Goal: Information Seeking & Learning: Learn about a topic

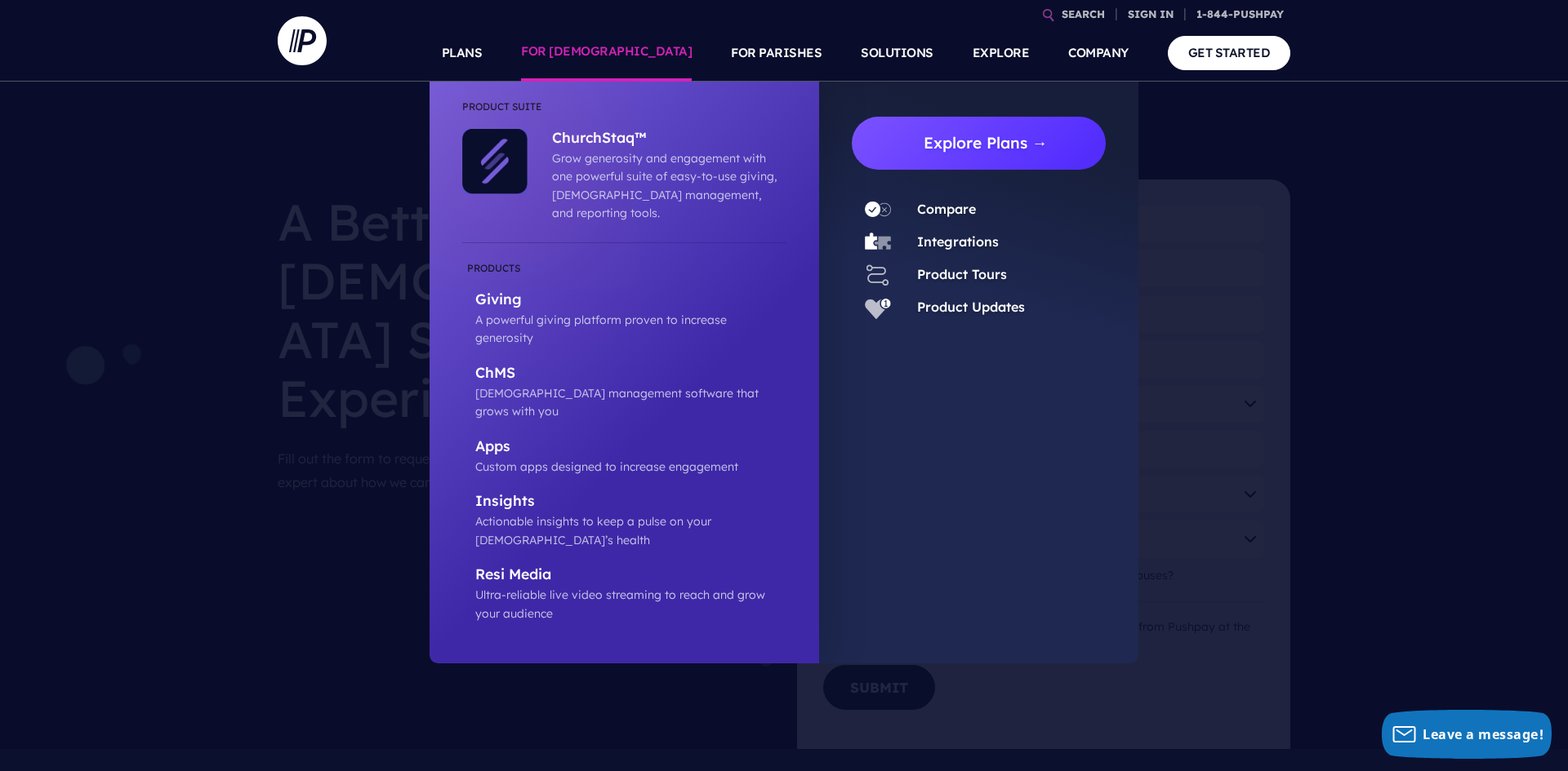
click at [993, 148] on link "Explore Plans →" at bounding box center [985, 143] width 240 height 53
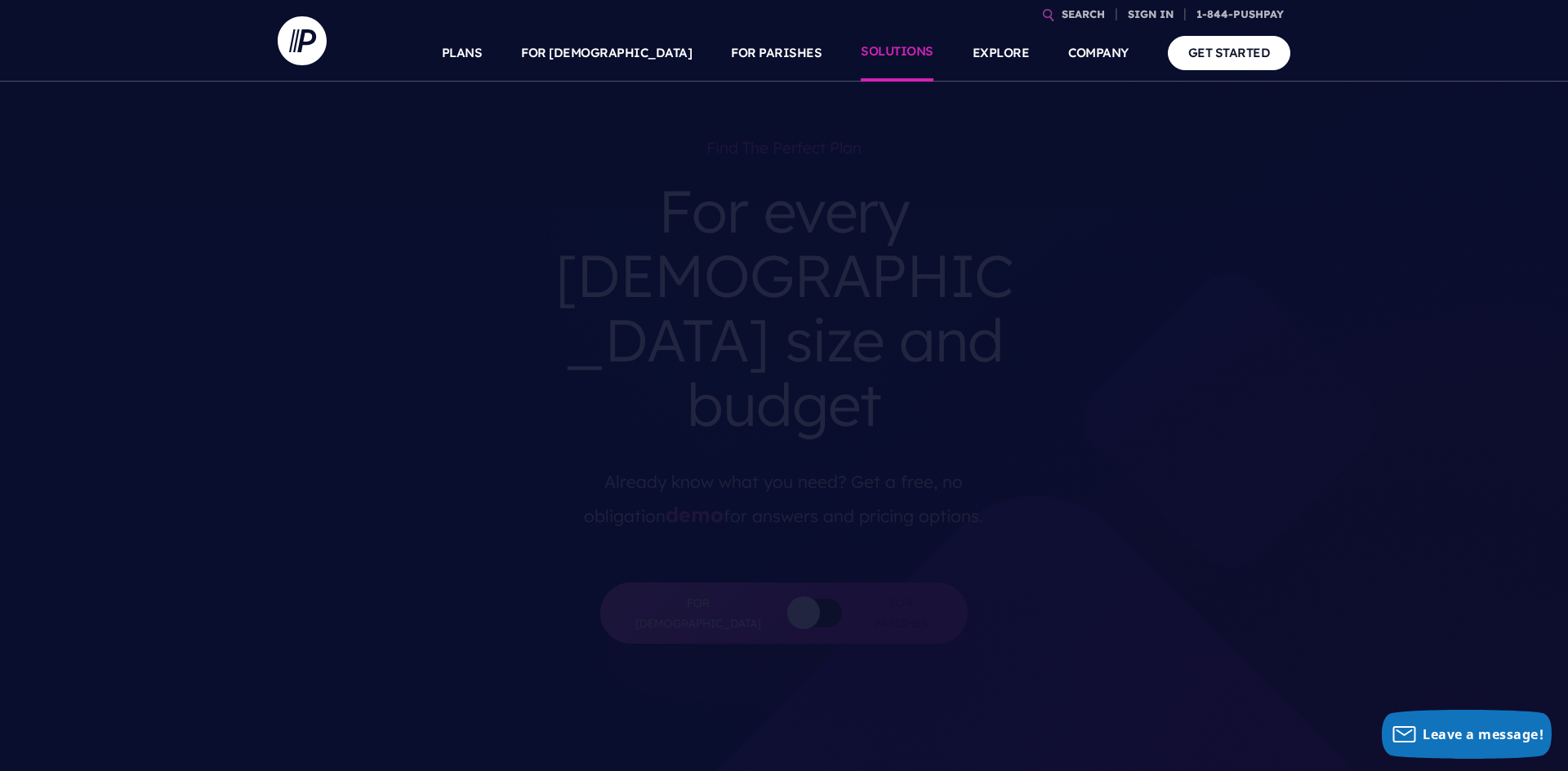
click at [896, 59] on link "SOLUTIONS" at bounding box center [896, 52] width 73 height 57
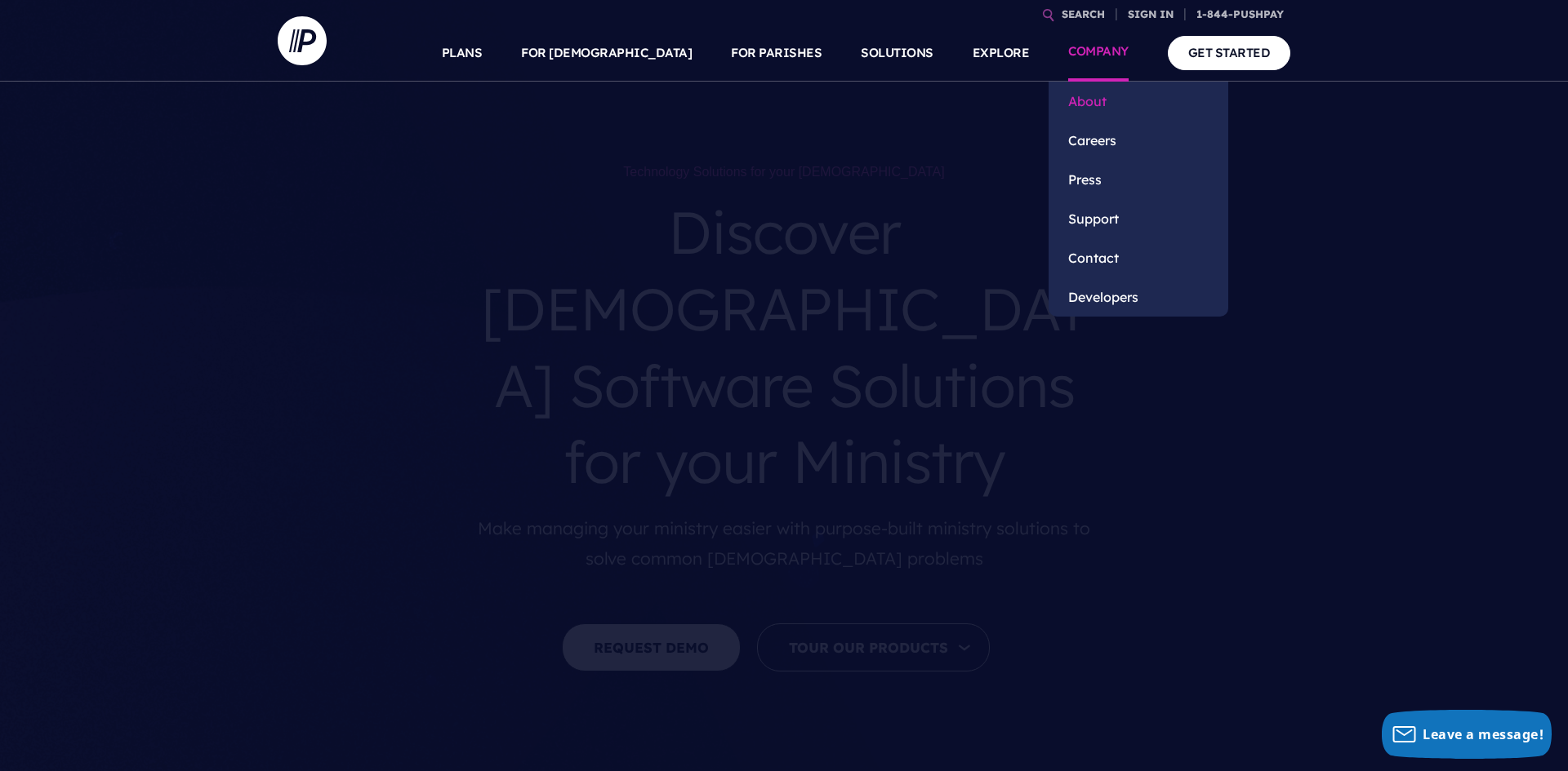
click at [1094, 90] on link "About" at bounding box center [1138, 101] width 179 height 39
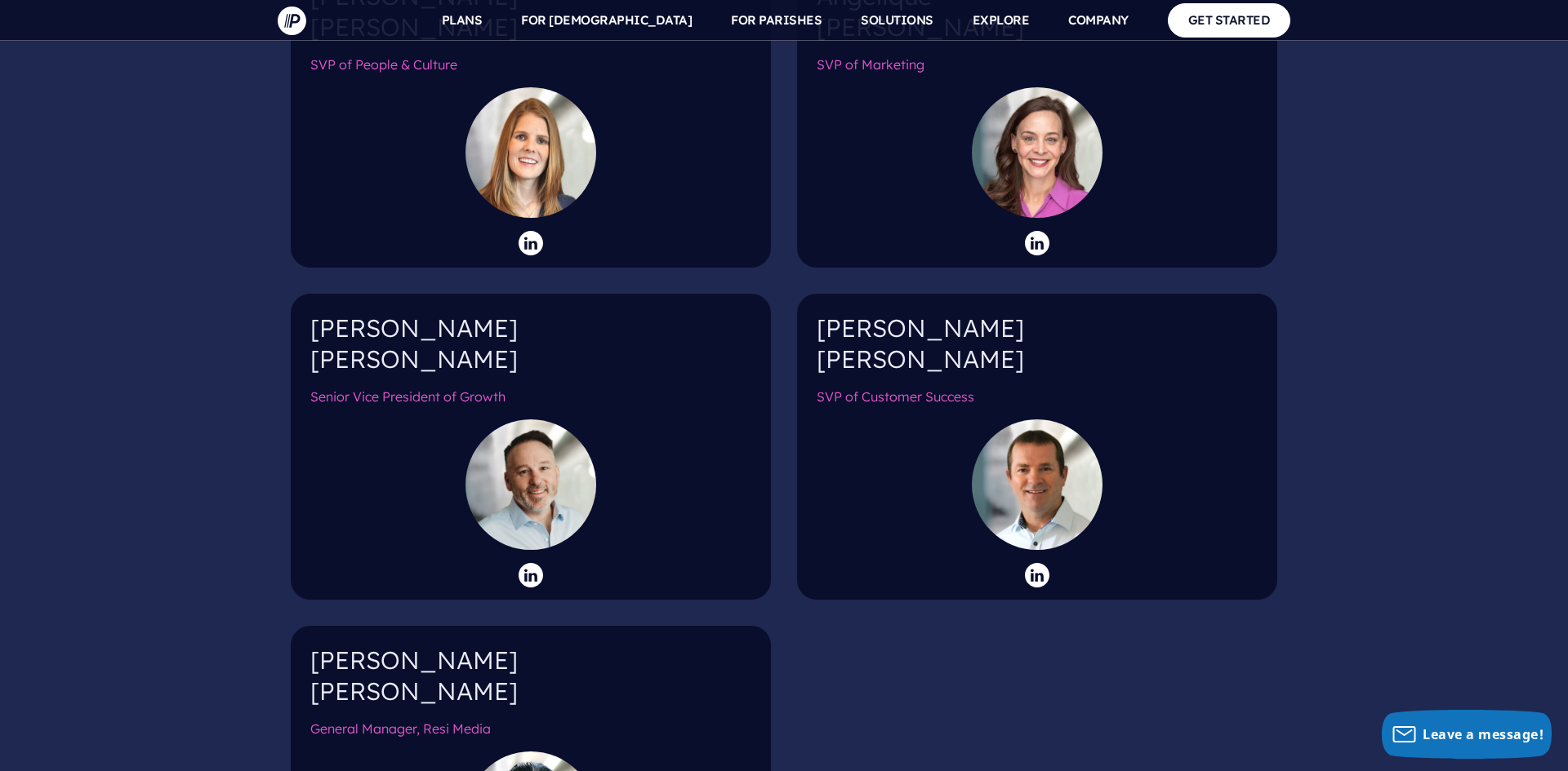
scroll to position [2488, 0]
click at [1145, 637] on div "Leadership Team Kenny Wyatt Chief Executive Officer Aaron Senneff Chief Technol…" at bounding box center [784, 50] width 1013 height 1865
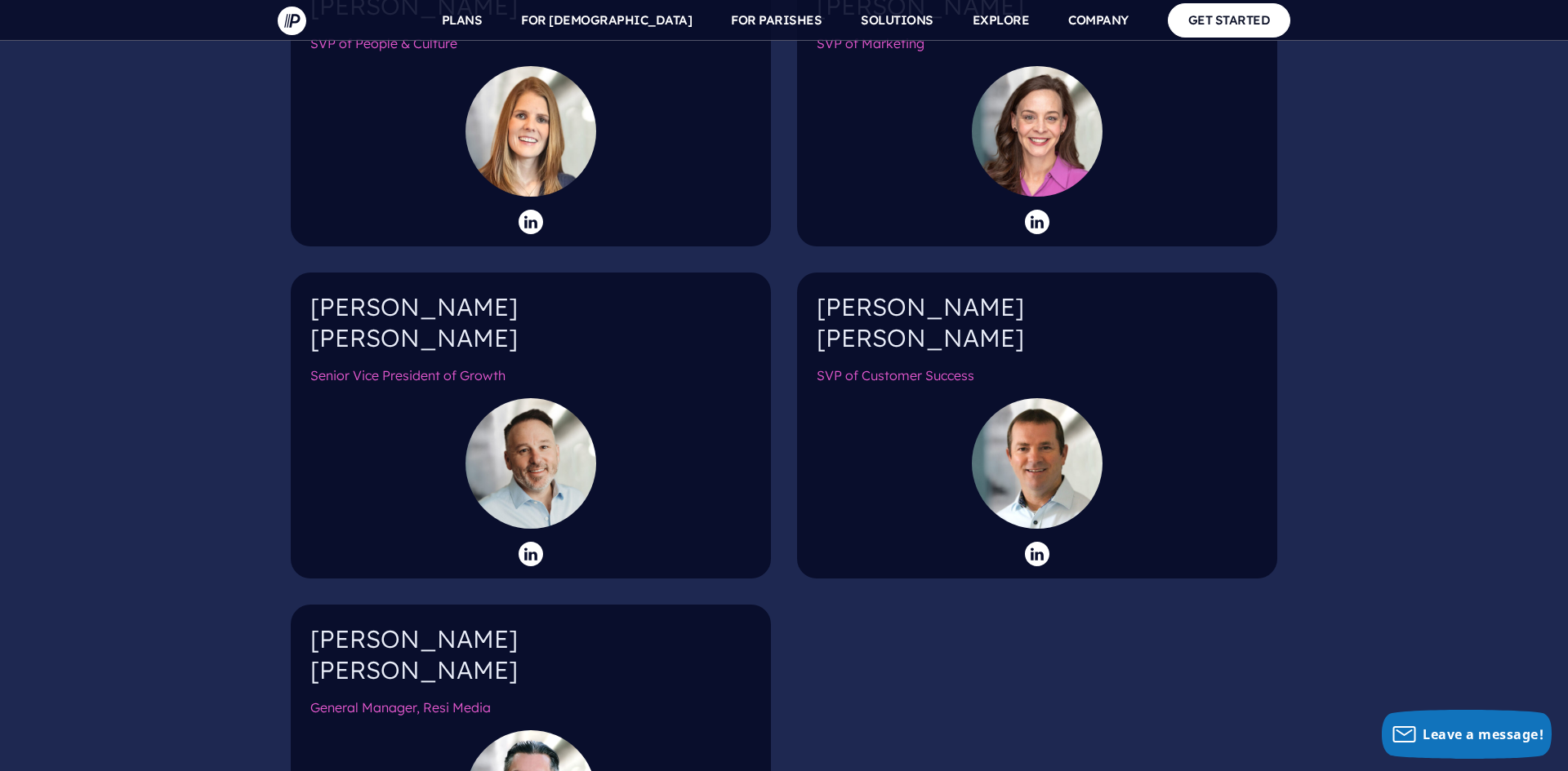
scroll to position [2508, 0]
